Goal: Task Accomplishment & Management: Use online tool/utility

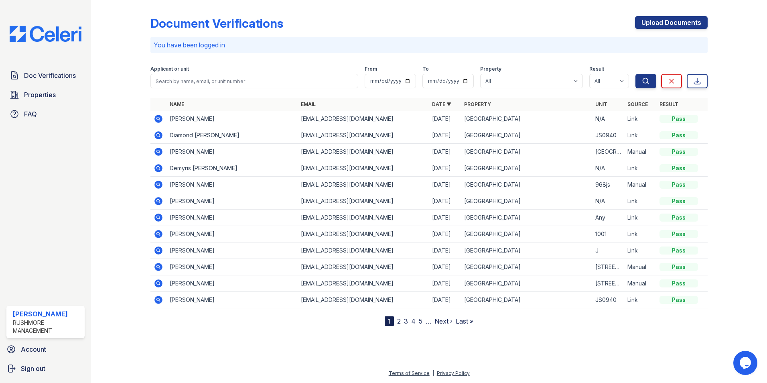
click at [158, 135] on icon at bounding box center [158, 135] width 2 height 2
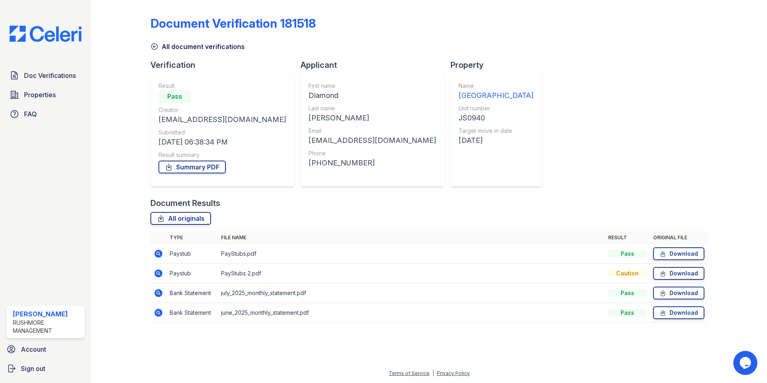
click at [157, 254] on icon at bounding box center [159, 254] width 8 height 8
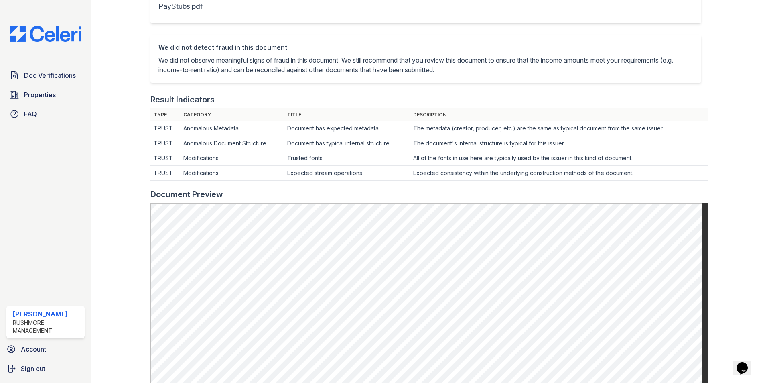
scroll to position [201, 0]
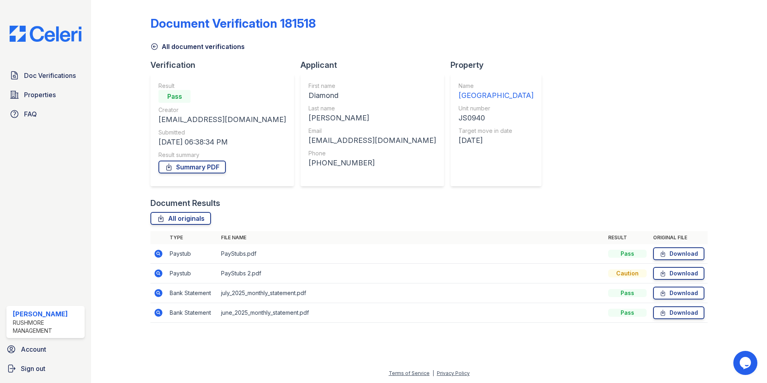
click at [155, 254] on icon at bounding box center [159, 254] width 8 height 8
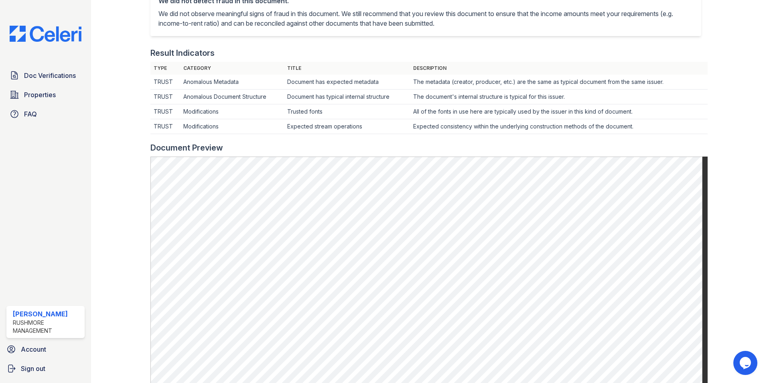
scroll to position [201, 0]
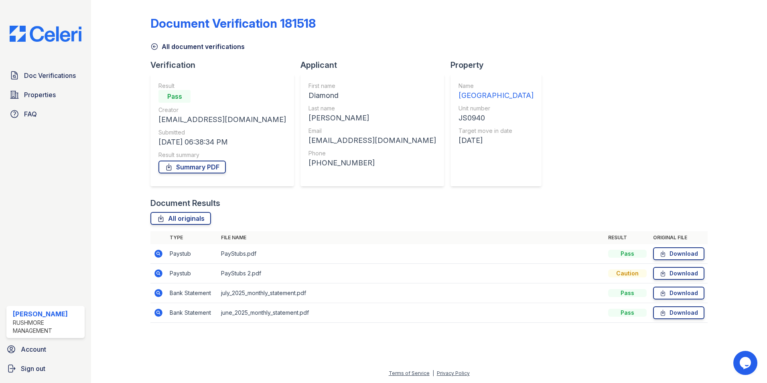
click at [160, 273] on icon at bounding box center [159, 273] width 8 height 8
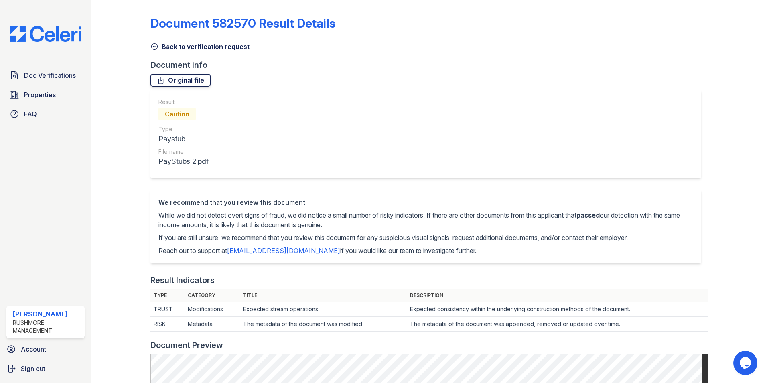
click at [187, 77] on link "Original file" at bounding box center [181, 80] width 60 height 13
drag, startPoint x: 330, startPoint y: 43, endPoint x: 293, endPoint y: 43, distance: 36.9
click at [330, 43] on div "Back to verification request" at bounding box center [430, 44] width 558 height 14
click at [68, 77] on span "Doc Verifications" at bounding box center [50, 76] width 52 height 10
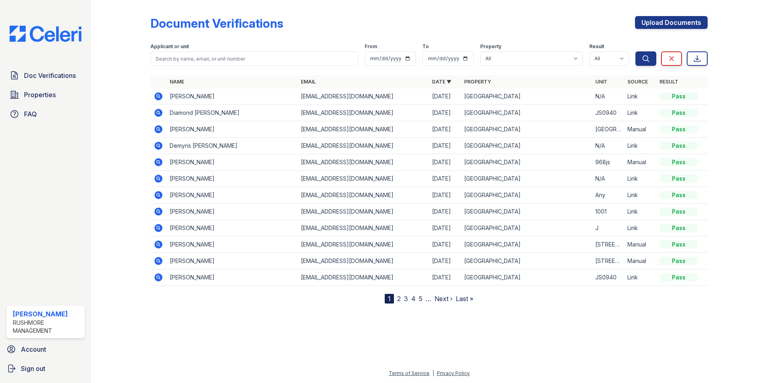
click at [156, 111] on icon at bounding box center [159, 113] width 8 height 8
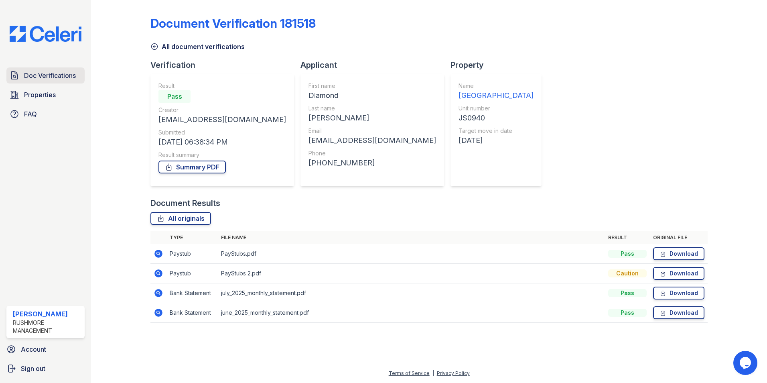
click at [53, 79] on span "Doc Verifications" at bounding box center [50, 76] width 52 height 10
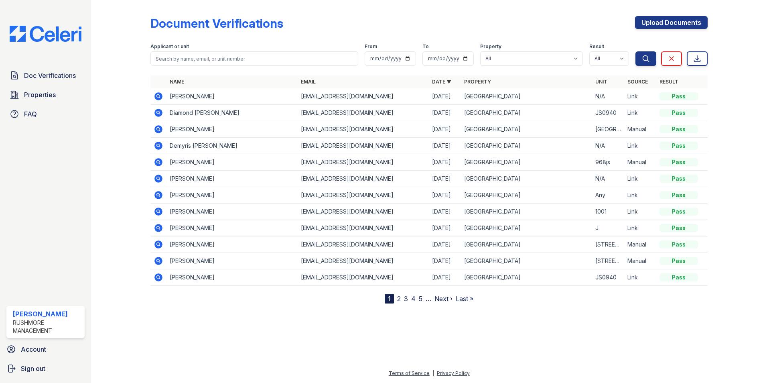
click at [155, 95] on icon at bounding box center [159, 96] width 8 height 8
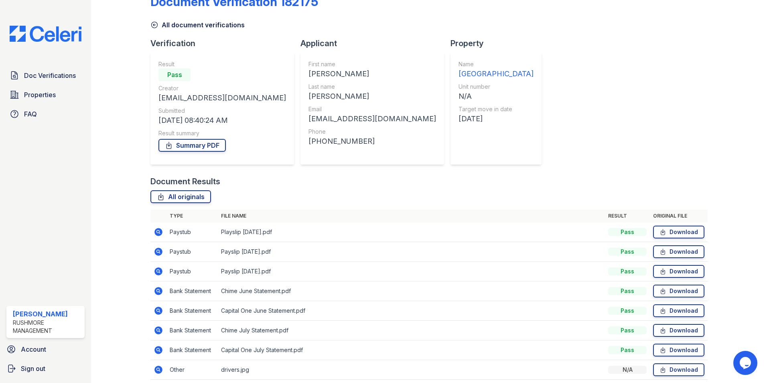
scroll to position [40, 0]
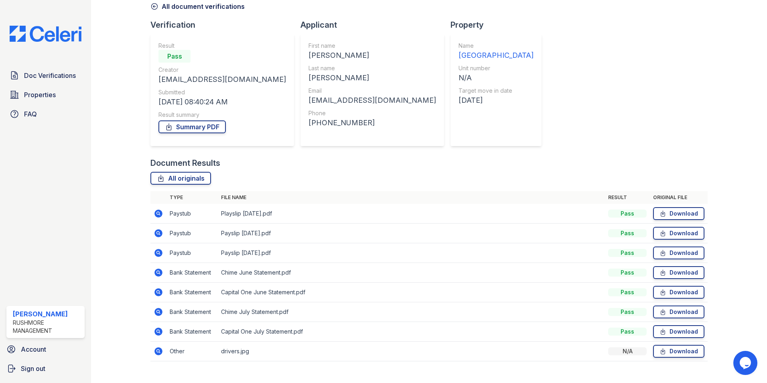
click at [160, 210] on icon at bounding box center [159, 214] width 8 height 8
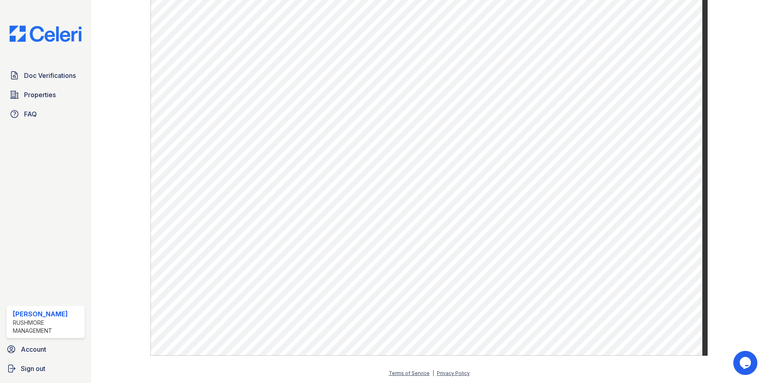
scroll to position [360, 0]
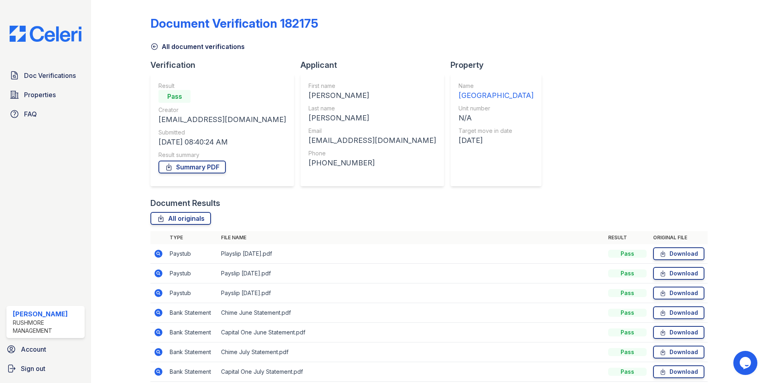
click at [161, 275] on icon at bounding box center [159, 273] width 8 height 8
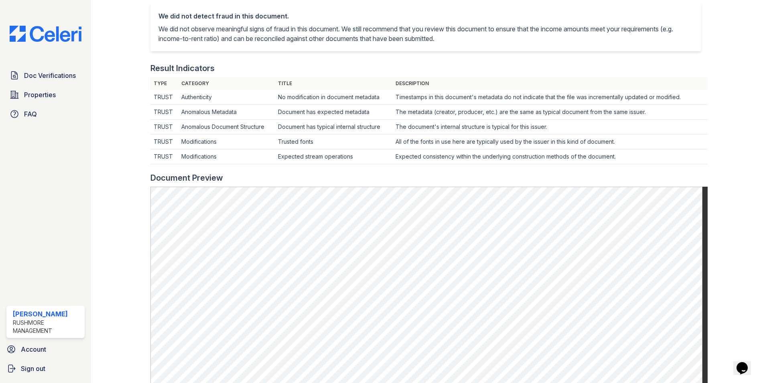
scroll to position [201, 0]
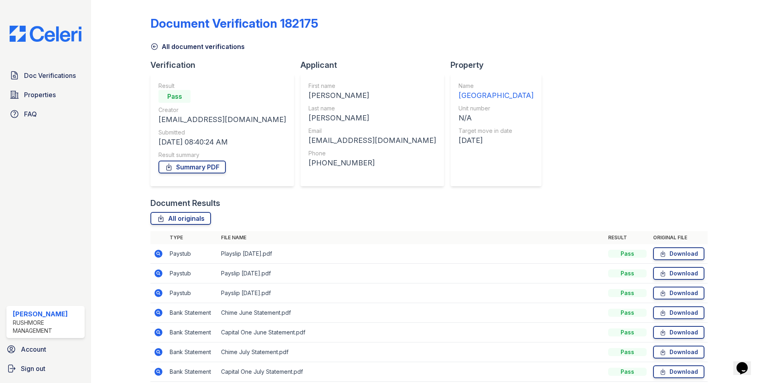
click at [156, 298] on td at bounding box center [159, 293] width 16 height 20
click at [157, 297] on icon at bounding box center [159, 293] width 10 height 10
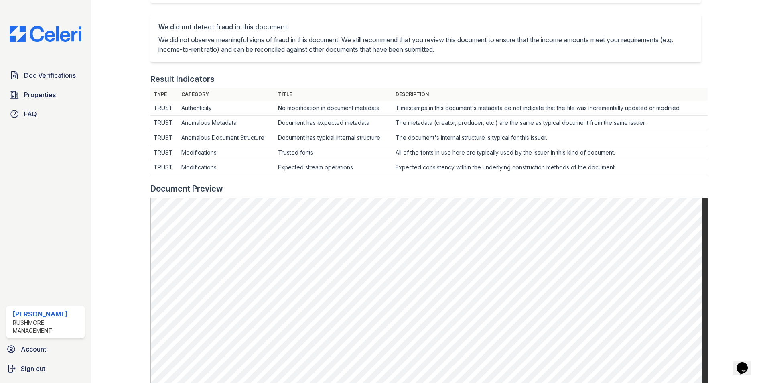
scroll to position [201, 0]
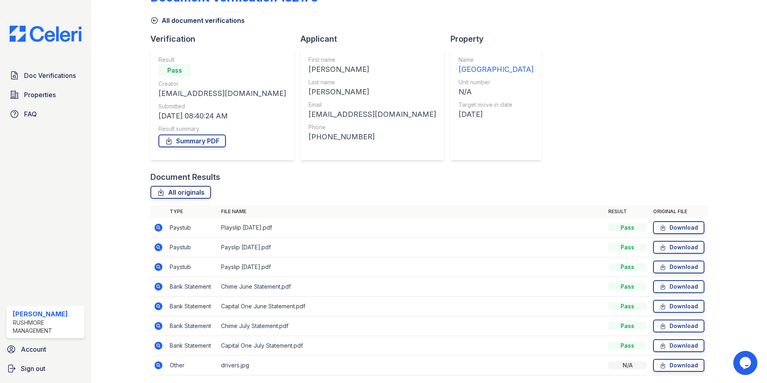
scroll to position [40, 0]
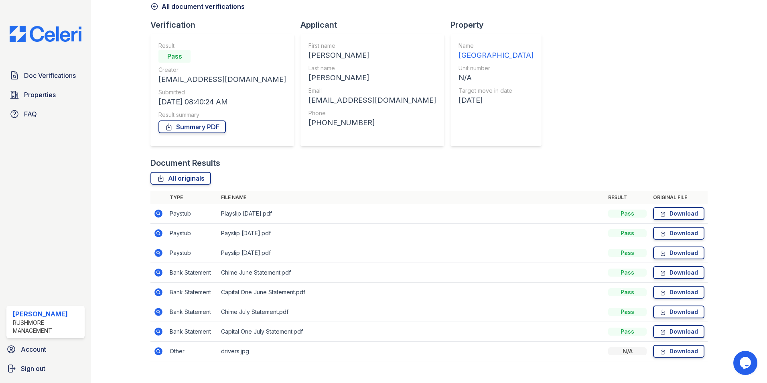
click at [152, 269] on td at bounding box center [159, 273] width 16 height 20
click at [159, 273] on icon at bounding box center [159, 273] width 8 height 8
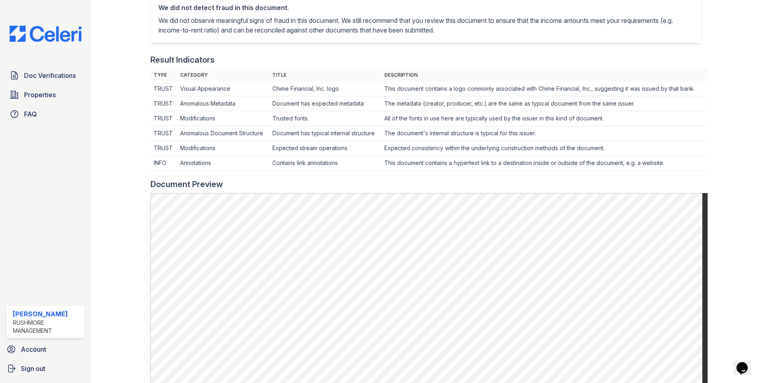
scroll to position [361, 0]
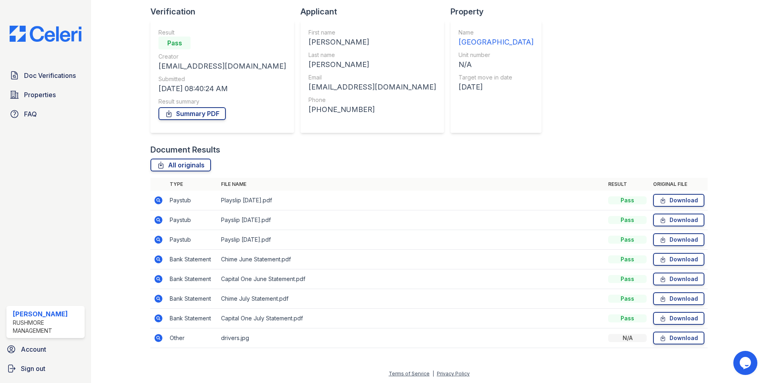
scroll to position [54, 0]
click at [159, 277] on icon at bounding box center [159, 279] width 8 height 8
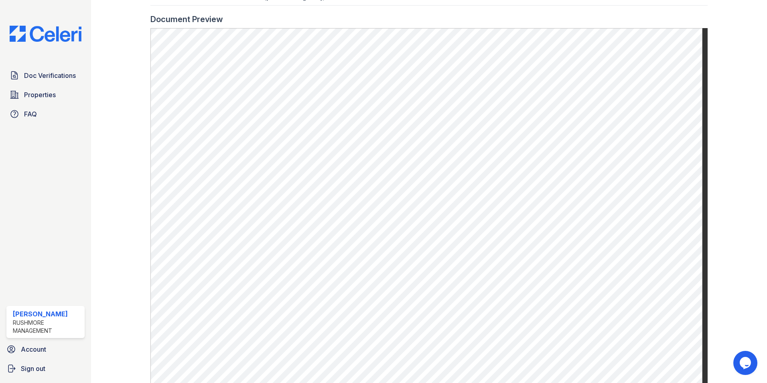
scroll to position [439, 0]
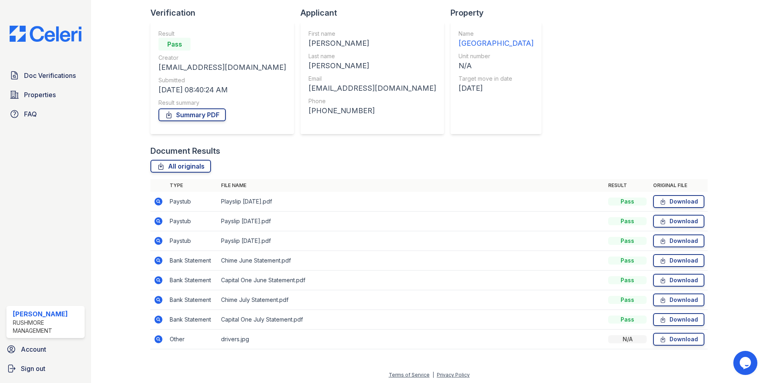
scroll to position [54, 0]
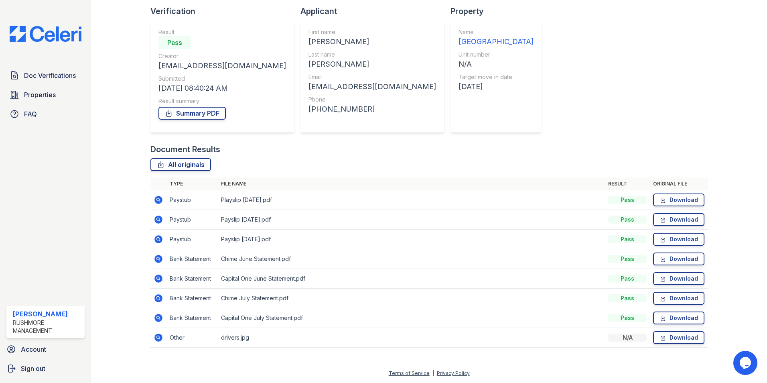
click at [161, 319] on icon at bounding box center [159, 318] width 8 height 8
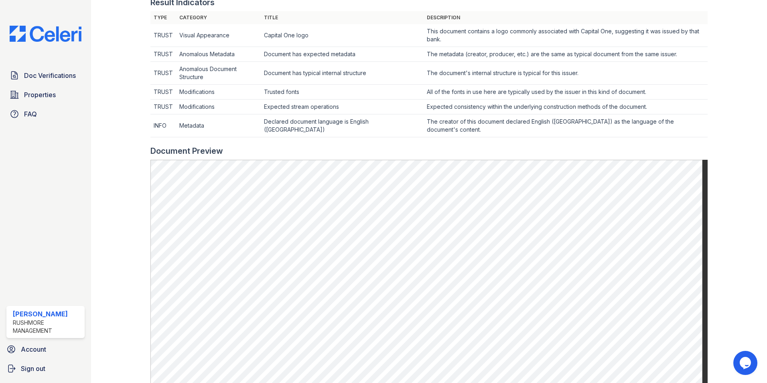
scroll to position [439, 0]
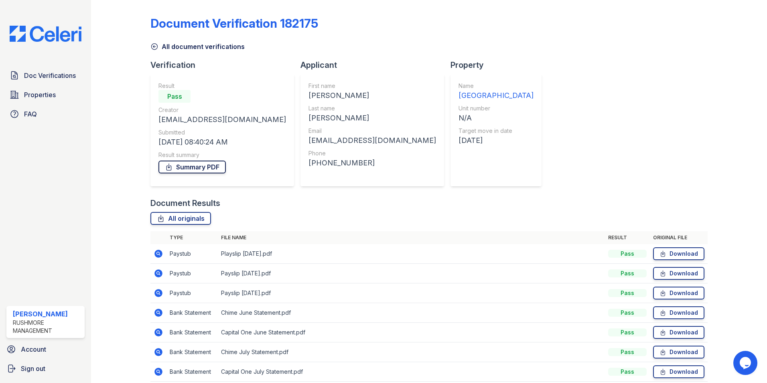
click at [191, 165] on link "Summary PDF" at bounding box center [192, 167] width 67 height 13
click at [734, 53] on div at bounding box center [731, 206] width 47 height 406
click at [167, 221] on link "All originals" at bounding box center [181, 218] width 61 height 13
